Goal: Task Accomplishment & Management: Complete application form

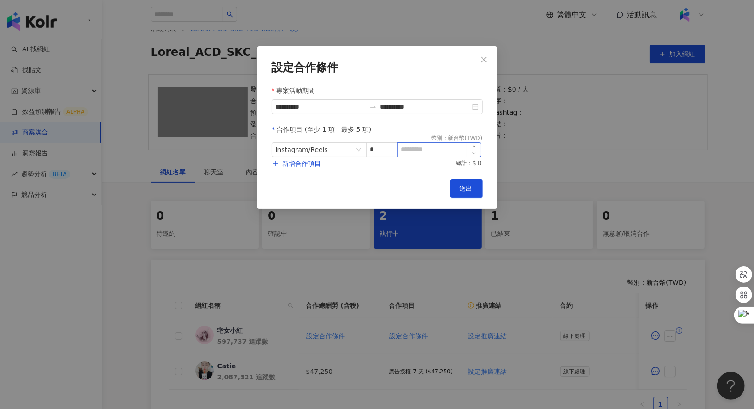
type input "*"
type input "******"
click at [303, 163] on span "新增合作項目" at bounding box center [302, 163] width 39 height 7
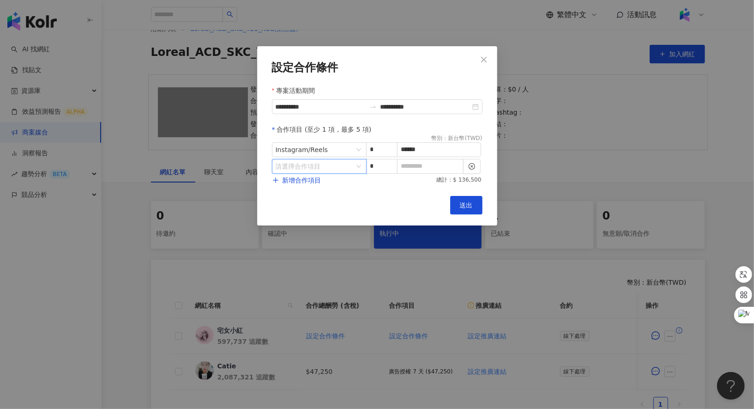
click at [333, 166] on input "search" at bounding box center [315, 166] width 78 height 14
click at [306, 244] on div "其他" at bounding box center [295, 242] width 33 height 10
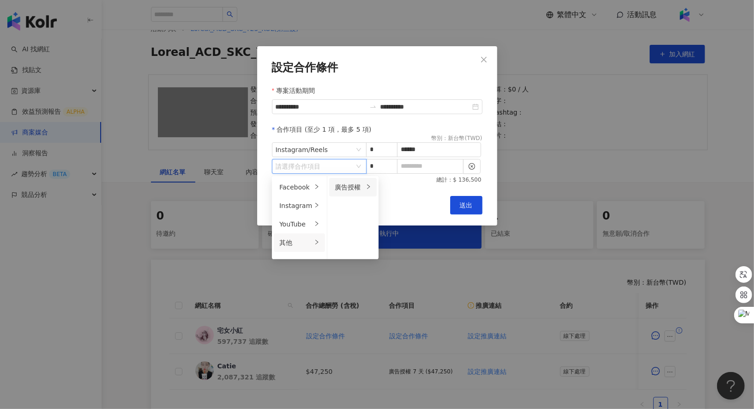
click at [362, 185] on li "廣告授權" at bounding box center [353, 187] width 48 height 18
click at [398, 208] on span "14 天" at bounding box center [394, 205] width 17 height 7
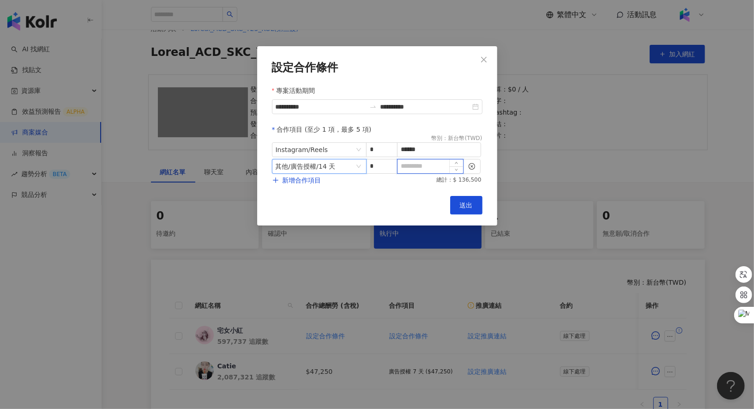
click at [425, 163] on input at bounding box center [431, 166] width 66 height 14
type input "*"
click at [480, 207] on button "送出" at bounding box center [466, 205] width 32 height 18
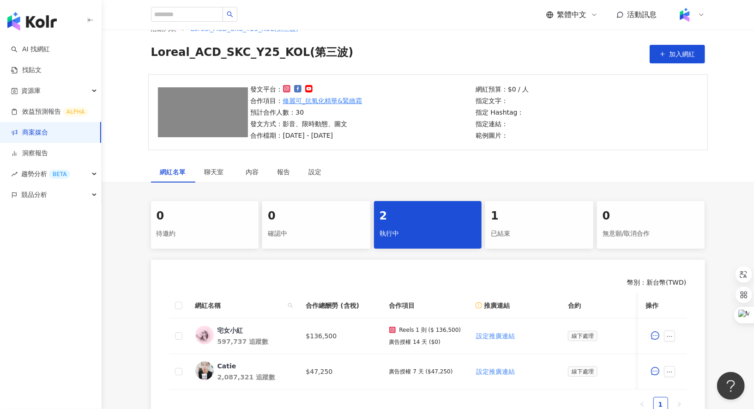
click at [526, 229] on div "已結束" at bounding box center [539, 234] width 97 height 16
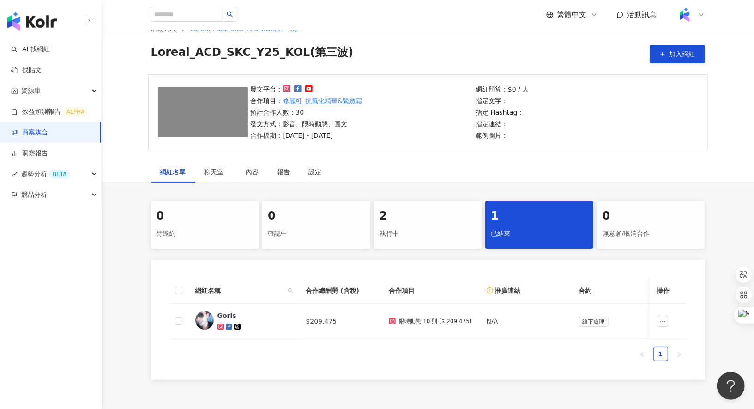
click at [429, 230] on div "執行中" at bounding box center [427, 234] width 97 height 16
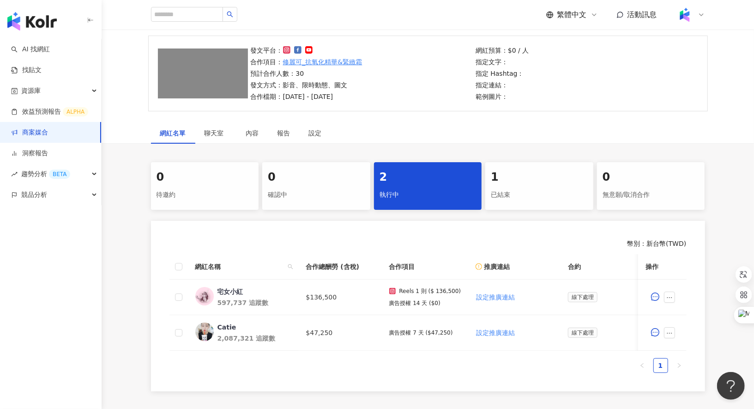
scroll to position [152, 0]
